Goal: Information Seeking & Learning: Find specific fact

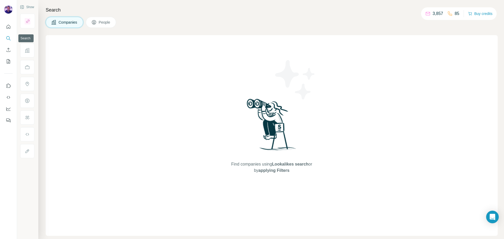
click at [9, 36] on icon "Search" at bounding box center [8, 38] width 5 height 5
click at [7, 37] on icon "Search" at bounding box center [8, 38] width 5 height 5
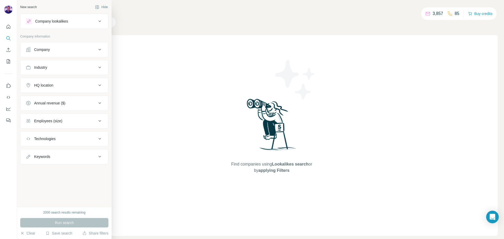
click at [71, 50] on div "Company" at bounding box center [61, 49] width 71 height 5
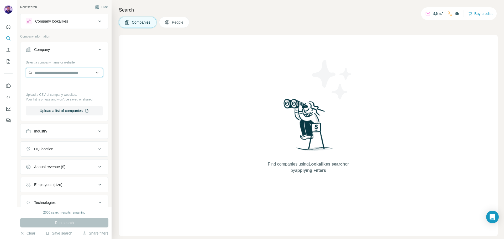
click at [81, 75] on input "text" at bounding box center [64, 72] width 77 height 9
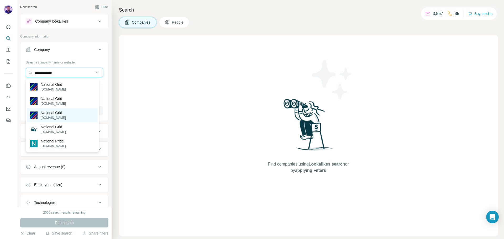
type input "**********"
click at [75, 115] on div "National Grid [DOMAIN_NAME]" at bounding box center [62, 115] width 71 height 14
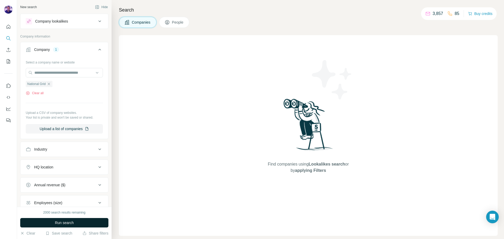
click at [93, 221] on button "Run search" at bounding box center [64, 222] width 88 height 9
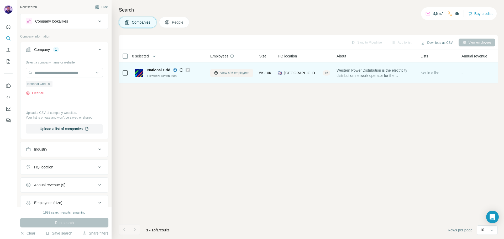
click at [229, 72] on span "View 436 employees" at bounding box center [234, 73] width 29 height 5
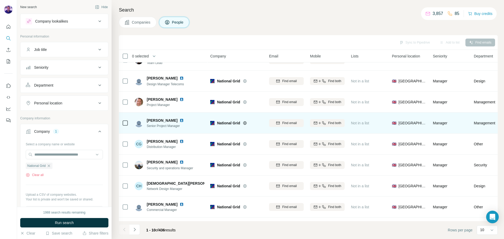
scroll to position [54, 0]
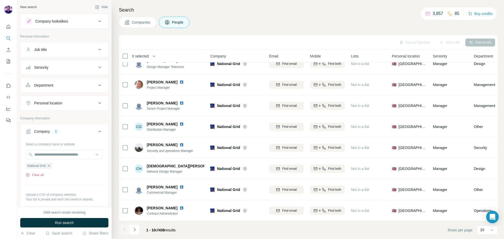
click at [134, 228] on icon "Navigate to next page" at bounding box center [134, 229] width 5 height 5
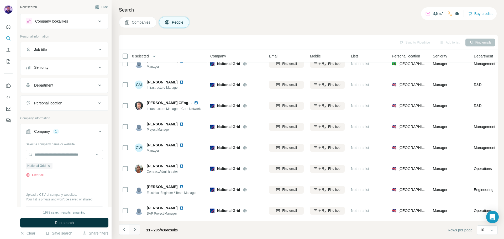
click at [136, 228] on icon "Navigate to next page" at bounding box center [134, 229] width 5 height 5
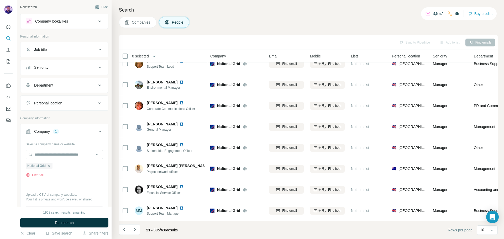
click at [68, 65] on button "Seniority" at bounding box center [64, 67] width 88 height 13
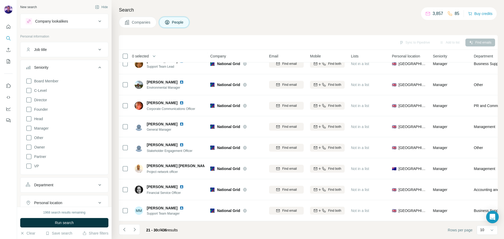
click at [68, 68] on div "Seniority" at bounding box center [61, 67] width 71 height 5
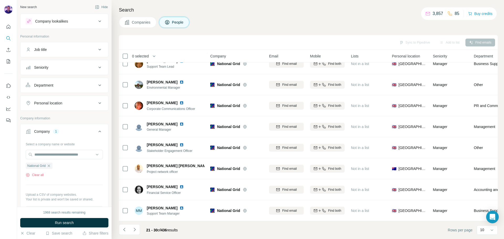
click at [63, 85] on div "Department" at bounding box center [61, 85] width 71 height 5
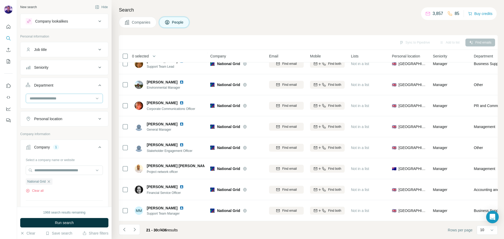
click at [71, 96] on input at bounding box center [61, 98] width 65 height 6
type input "**"
click at [80, 109] on div "HR" at bounding box center [62, 110] width 64 height 5
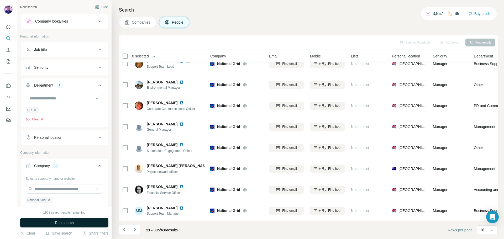
click at [93, 220] on button "Run search" at bounding box center [64, 222] width 88 height 9
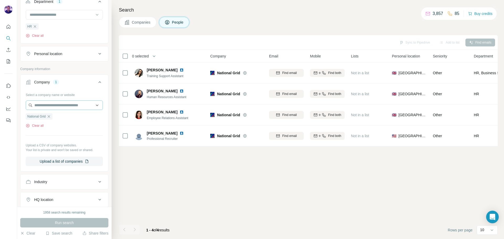
scroll to position [40, 0]
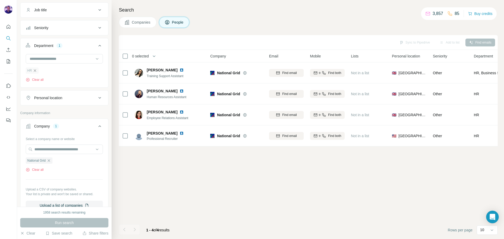
click at [36, 70] on icon "button" at bounding box center [35, 70] width 4 height 4
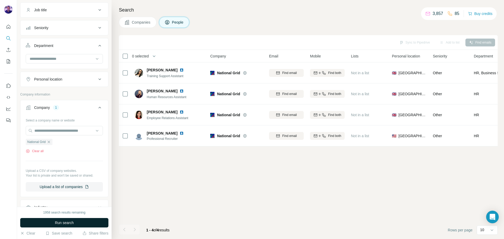
click at [81, 221] on button "Run search" at bounding box center [64, 222] width 88 height 9
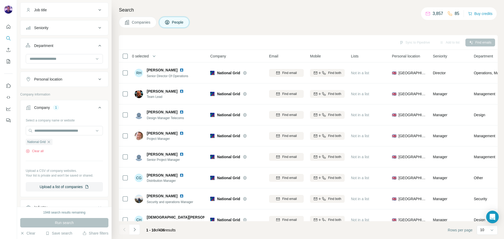
click at [133, 231] on icon "Navigate to next page" at bounding box center [134, 229] width 5 height 5
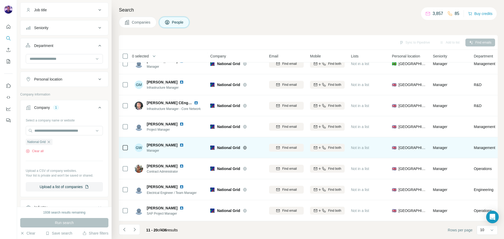
scroll to position [54, 0]
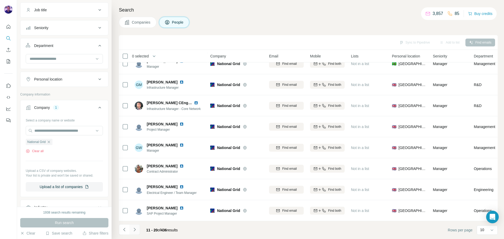
click at [133, 228] on icon "Navigate to next page" at bounding box center [134, 229] width 5 height 5
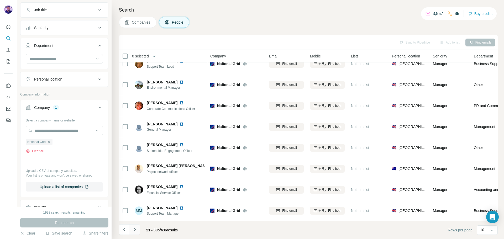
click at [135, 230] on icon "Navigate to next page" at bounding box center [135, 229] width 2 height 3
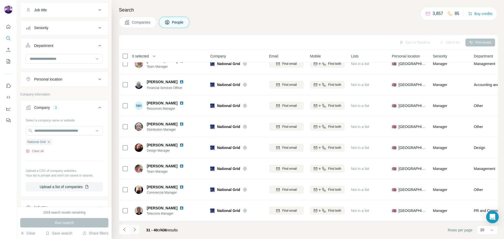
click at [133, 231] on icon "Navigate to next page" at bounding box center [134, 229] width 5 height 5
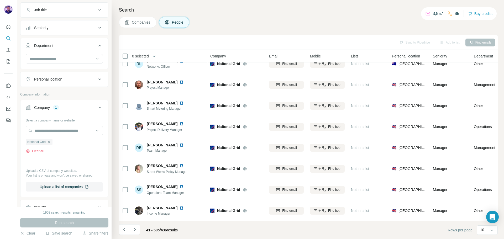
click at [133, 231] on icon "Navigate to next page" at bounding box center [134, 229] width 5 height 5
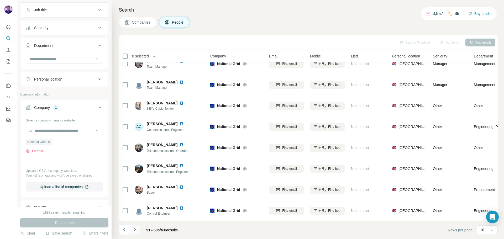
click at [136, 231] on icon "Navigate to next page" at bounding box center [134, 229] width 5 height 5
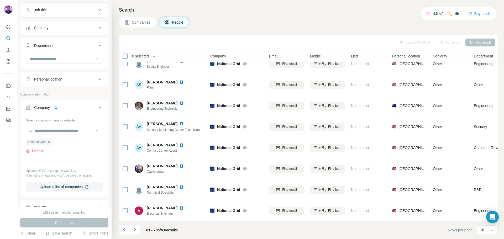
click at [137, 229] on button "Navigate to next page" at bounding box center [134, 229] width 10 height 10
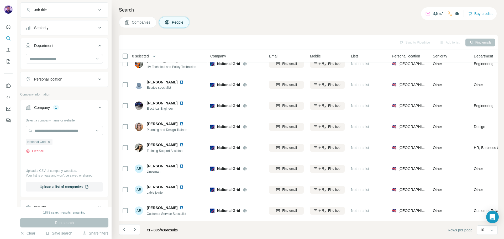
click at [136, 231] on icon "Navigate to next page" at bounding box center [134, 229] width 5 height 5
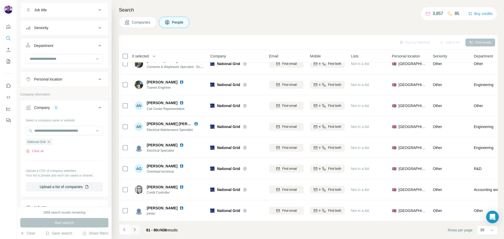
click at [136, 230] on icon "Navigate to next page" at bounding box center [134, 229] width 5 height 5
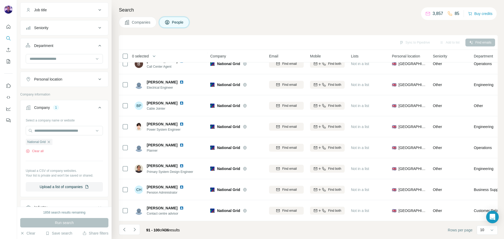
click at [134, 231] on icon "Navigate to next page" at bounding box center [134, 229] width 5 height 5
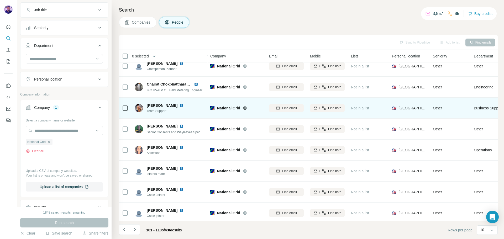
scroll to position [0, 0]
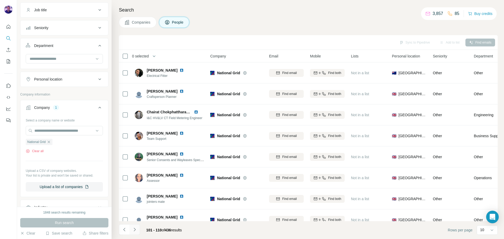
click at [136, 230] on icon "Navigate to next page" at bounding box center [134, 229] width 5 height 5
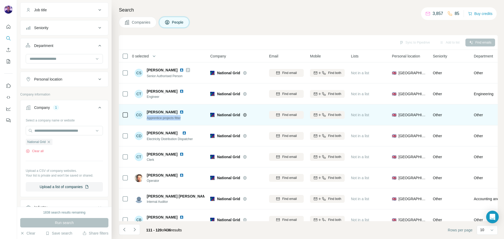
drag, startPoint x: 184, startPoint y: 118, endPoint x: 146, endPoint y: 122, distance: 38.3
click at [146, 122] on td "CO [PERSON_NAME] Apprentice projects fitter" at bounding box center [169, 114] width 76 height 21
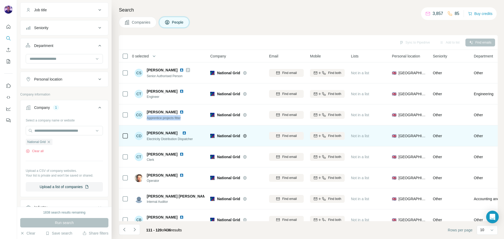
scroll to position [54, 0]
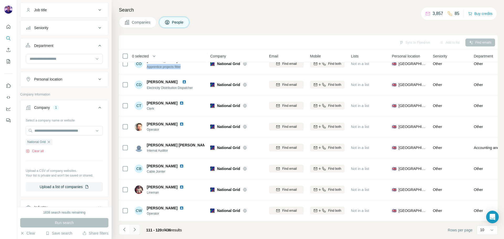
click at [137, 231] on button "Navigate to next page" at bounding box center [134, 229] width 10 height 10
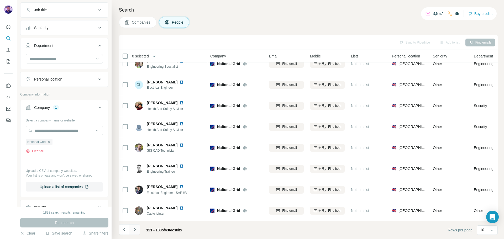
click at [135, 231] on icon "Navigate to next page" at bounding box center [134, 229] width 5 height 5
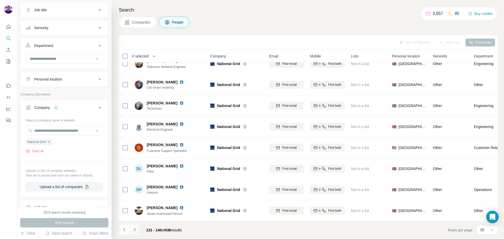
click at [132, 231] on icon "Navigate to next page" at bounding box center [134, 229] width 5 height 5
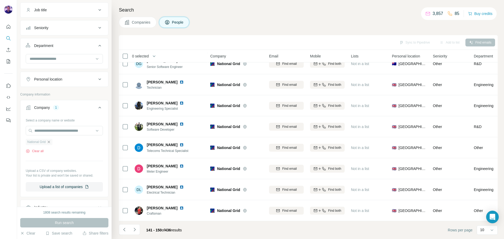
click at [51, 142] on icon "button" at bounding box center [49, 142] width 4 height 4
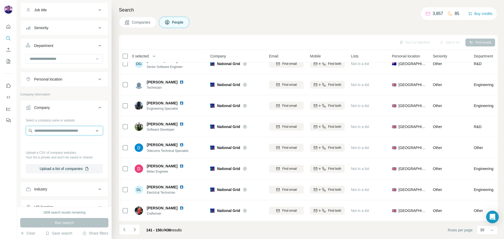
click at [51, 131] on input "text" at bounding box center [64, 130] width 77 height 9
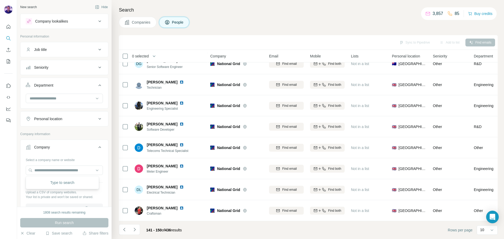
click at [68, 67] on div "Seniority" at bounding box center [61, 67] width 71 height 5
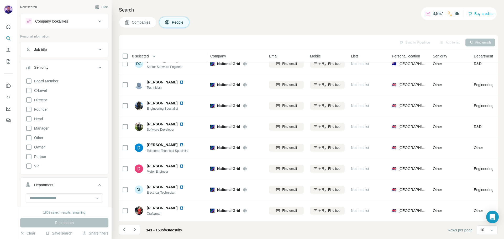
click at [57, 66] on div "Seniority" at bounding box center [61, 67] width 71 height 5
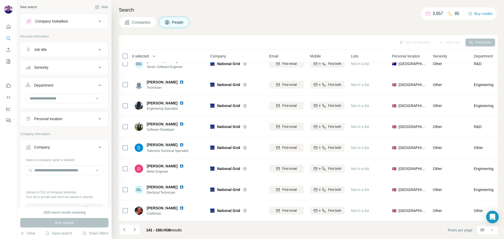
click at [58, 54] on button "Job title" at bounding box center [64, 49] width 88 height 13
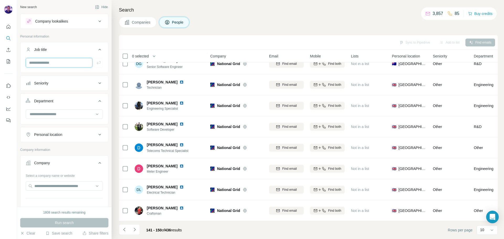
click at [56, 63] on input "text" at bounding box center [59, 62] width 67 height 9
type input "**"
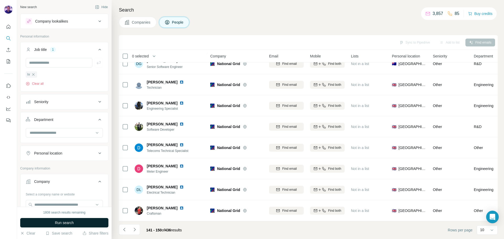
click at [78, 220] on button "Run search" at bounding box center [64, 222] width 88 height 9
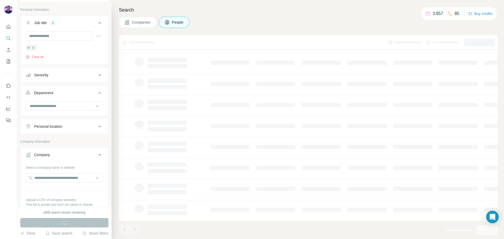
scroll to position [52, 0]
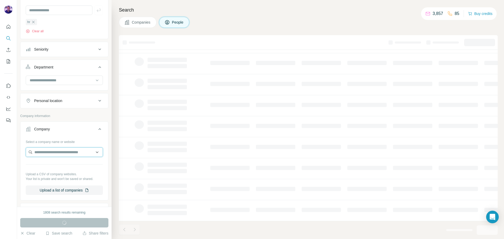
click at [64, 152] on input "text" at bounding box center [64, 151] width 77 height 9
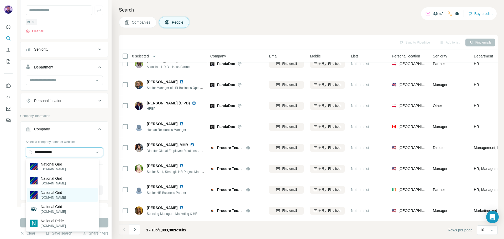
type input "**********"
click at [83, 196] on div "National Grid [DOMAIN_NAME]" at bounding box center [62, 195] width 71 height 14
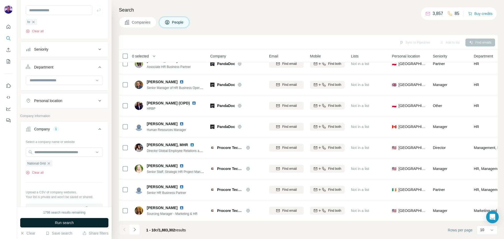
click at [89, 220] on button "Run search" at bounding box center [64, 222] width 88 height 9
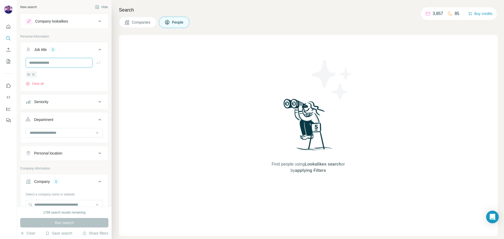
click at [63, 63] on input "text" at bounding box center [59, 62] width 67 height 9
click at [34, 76] on icon "button" at bounding box center [33, 74] width 4 height 4
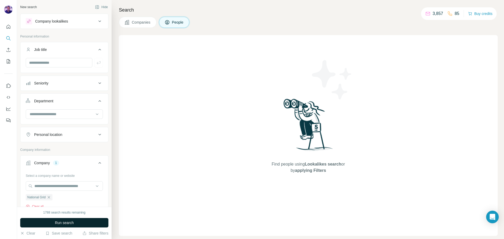
click at [64, 222] on span "Run search" at bounding box center [64, 222] width 19 height 5
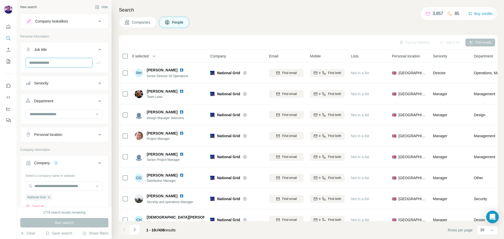
click at [66, 61] on input "text" at bounding box center [59, 62] width 67 height 9
click at [65, 142] on div "Company lookalikes Personal information Job title Seniority Department Personal…" at bounding box center [64, 187] width 88 height 346
drag, startPoint x: 65, startPoint y: 136, endPoint x: 69, endPoint y: 142, distance: 7.6
click at [65, 136] on div "Personal location" at bounding box center [61, 134] width 71 height 5
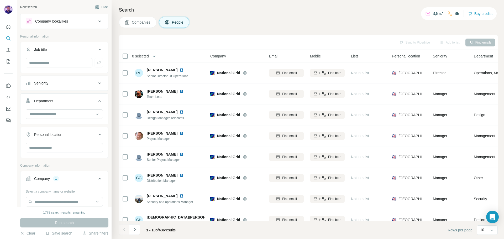
click at [66, 83] on div "Seniority" at bounding box center [61, 83] width 71 height 5
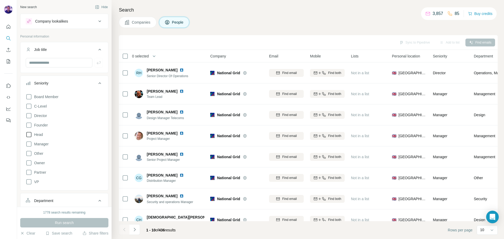
click at [31, 136] on icon at bounding box center [29, 134] width 6 height 6
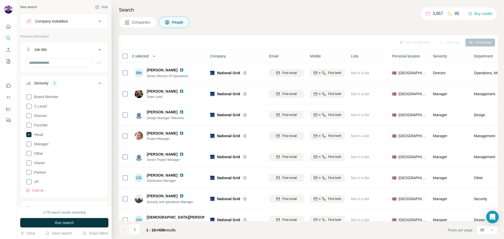
click at [77, 225] on button "Run search" at bounding box center [64, 222] width 88 height 9
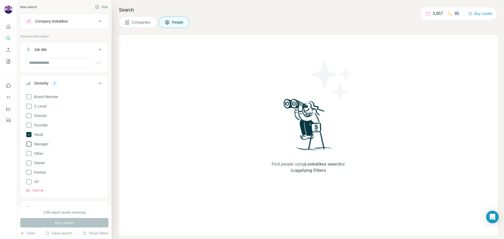
click at [29, 142] on icon at bounding box center [29, 144] width 6 height 6
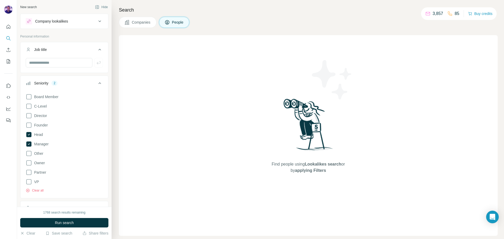
click at [64, 220] on button "Run search" at bounding box center [64, 222] width 88 height 9
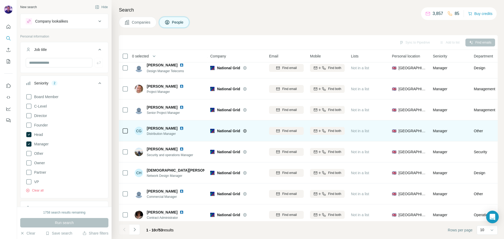
scroll to position [54, 0]
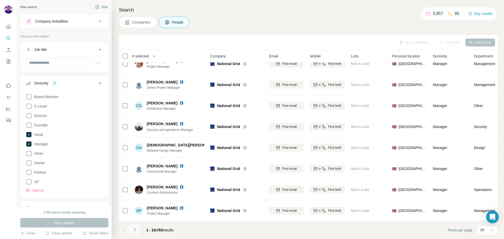
click at [136, 227] on icon "Navigate to next page" at bounding box center [134, 229] width 5 height 5
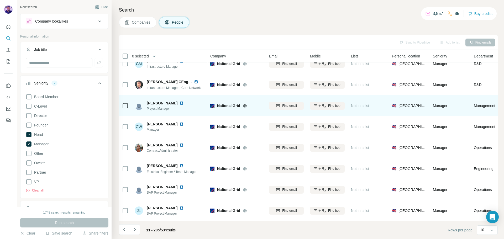
scroll to position [0, 0]
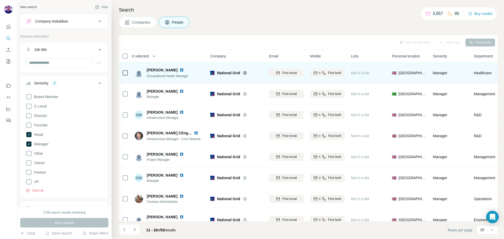
click at [180, 69] on img at bounding box center [181, 70] width 4 height 4
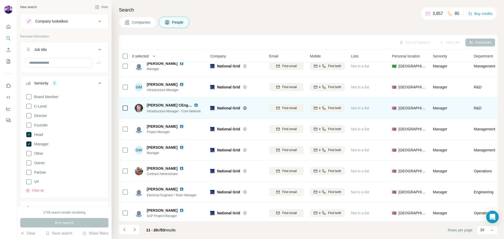
scroll to position [54, 0]
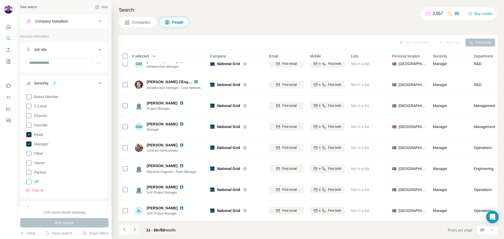
click at [136, 230] on icon "Navigate to next page" at bounding box center [134, 229] width 5 height 5
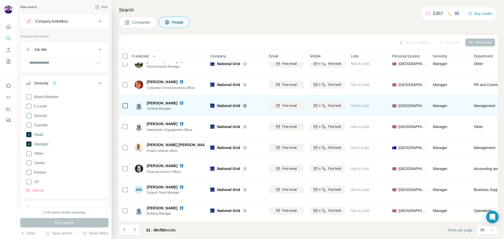
scroll to position [0, 0]
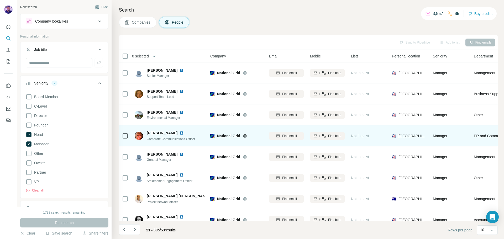
click at [179, 134] on img at bounding box center [181, 133] width 4 height 4
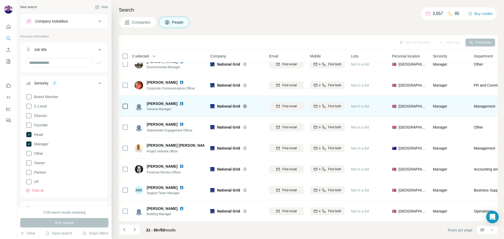
scroll to position [54, 0]
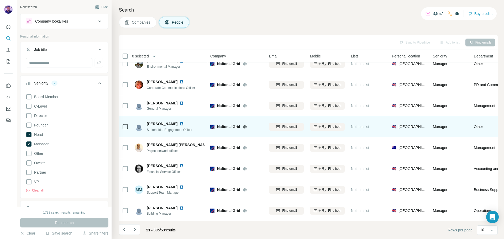
click at [181, 122] on img at bounding box center [181, 124] width 4 height 4
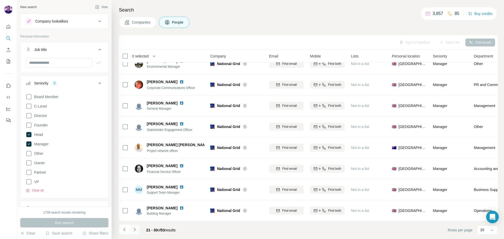
click at [134, 229] on icon "Navigate to next page" at bounding box center [134, 229] width 5 height 5
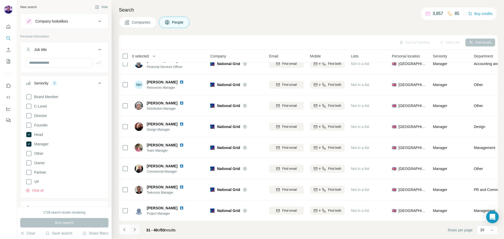
click at [137, 229] on button "Navigate to next page" at bounding box center [134, 229] width 10 height 10
click at [136, 230] on icon "Navigate to next page" at bounding box center [134, 229] width 5 height 5
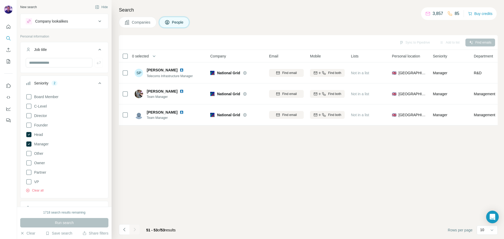
scroll to position [0, 0]
click at [125, 230] on icon "Navigate to previous page" at bounding box center [124, 229] width 5 height 5
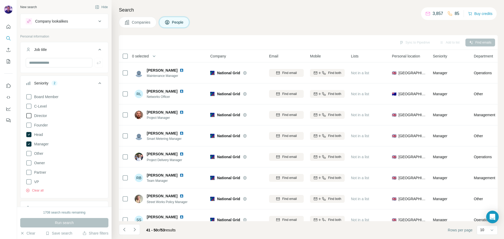
click at [30, 117] on icon at bounding box center [29, 116] width 6 height 6
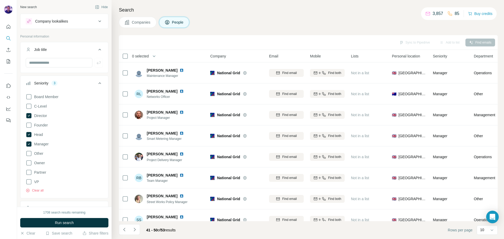
drag, startPoint x: 29, startPoint y: 135, endPoint x: 30, endPoint y: 141, distance: 6.0
click at [29, 135] on icon at bounding box center [29, 134] width 6 height 6
click at [30, 146] on icon at bounding box center [28, 143] width 5 height 5
click at [65, 223] on span "Run search" at bounding box center [64, 222] width 19 height 5
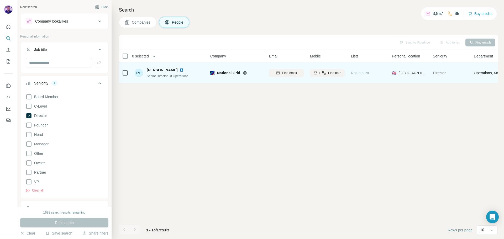
click at [179, 70] on img at bounding box center [181, 70] width 4 height 4
